Goal: Task Accomplishment & Management: Use online tool/utility

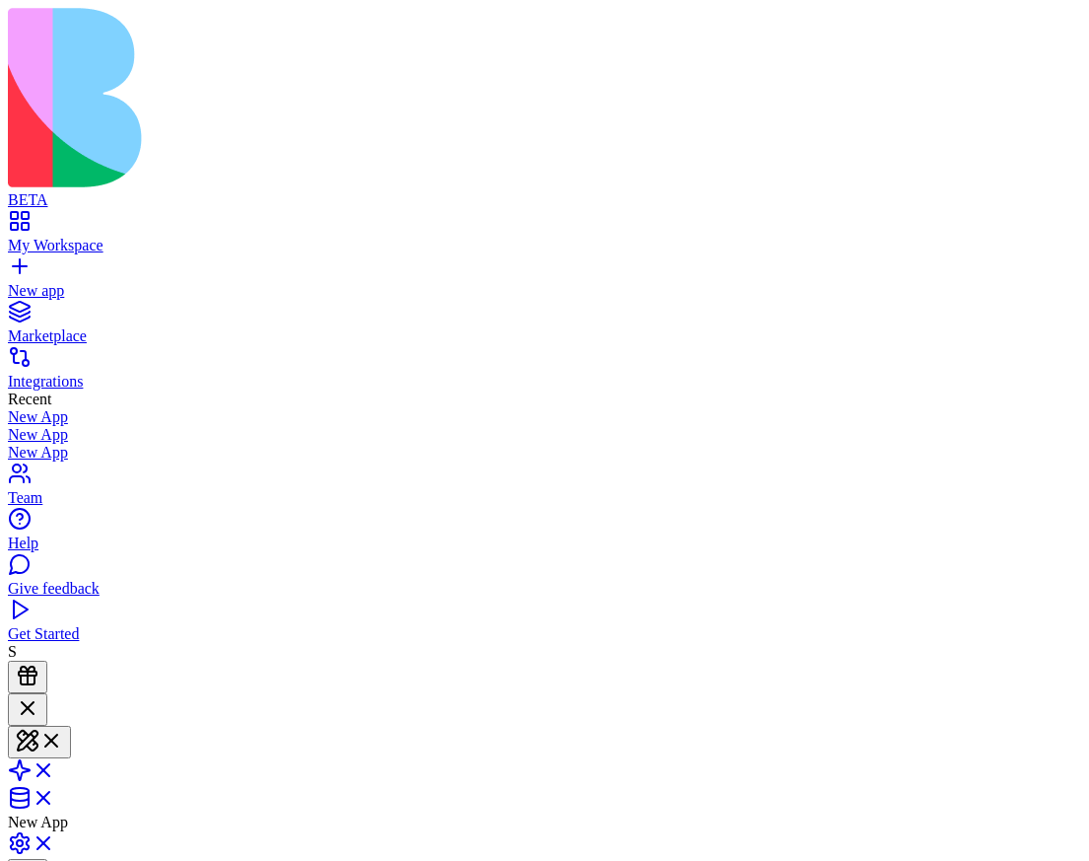
type textarea "*********"
type textarea "**"
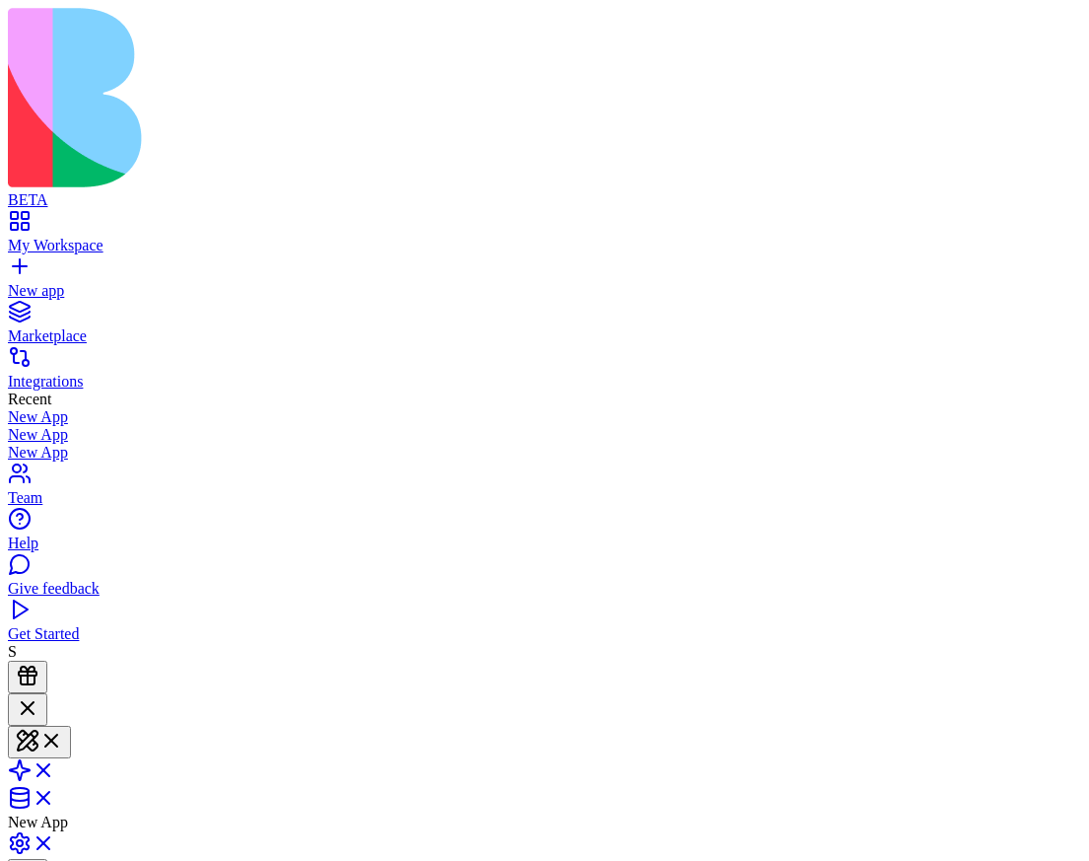
type textarea "**"
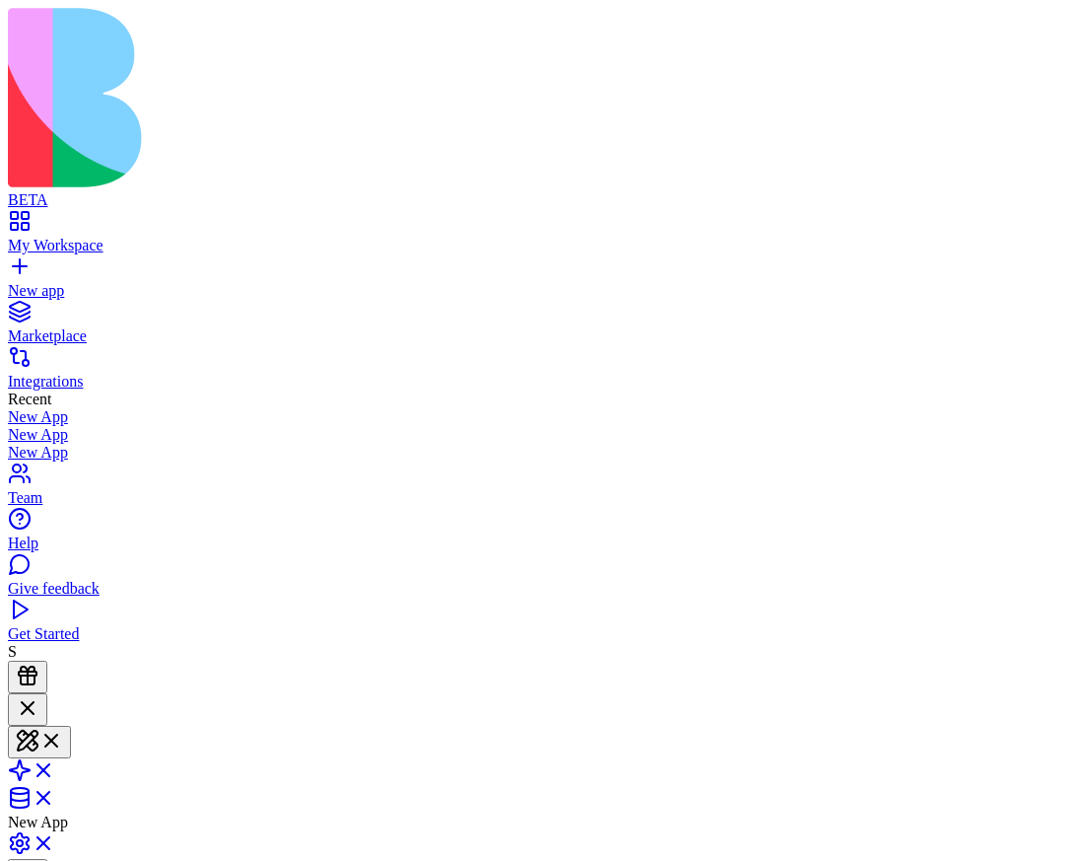
type textarea "**"
